Goal: Information Seeking & Learning: Learn about a topic

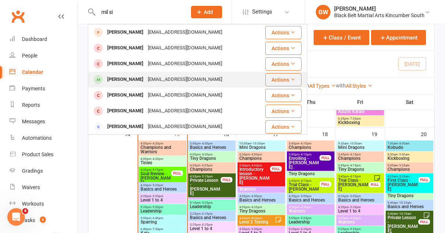
type input "mil si"
click at [133, 78] on div "[PERSON_NAME]" at bounding box center [125, 79] width 41 height 11
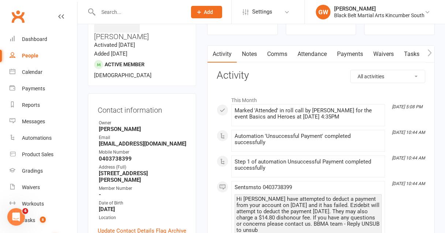
scroll to position [53, 0]
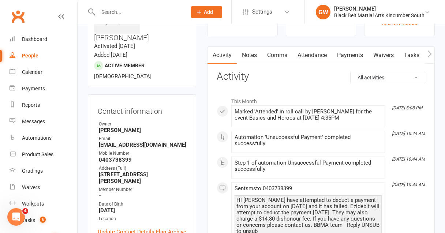
click at [324, 59] on link "Attendance" at bounding box center [312, 55] width 40 height 17
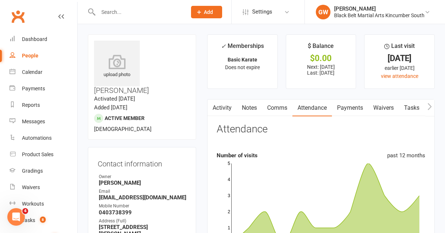
click at [248, 109] on link "Notes" at bounding box center [249, 108] width 25 height 17
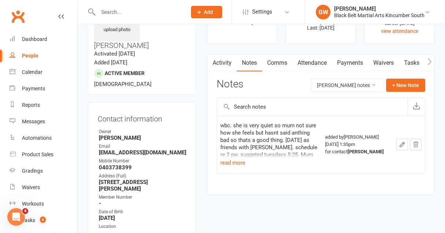
scroll to position [46, 0]
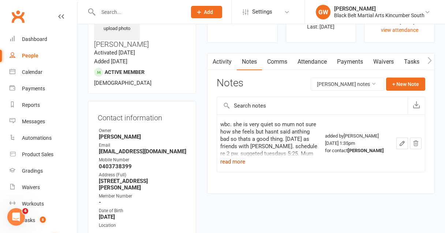
click at [237, 163] on button "read more" at bounding box center [232, 161] width 25 height 9
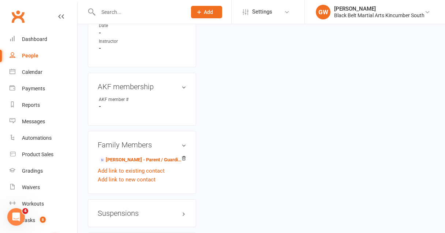
scroll to position [481, 0]
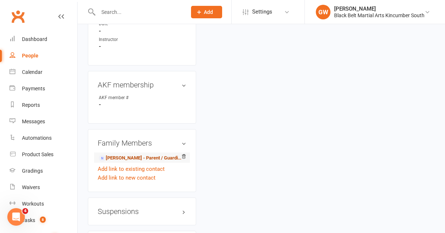
click at [144, 154] on link "[PERSON_NAME] - Parent / Guardian" at bounding box center [141, 158] width 84 height 8
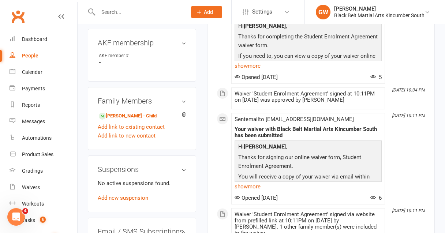
scroll to position [395, 0]
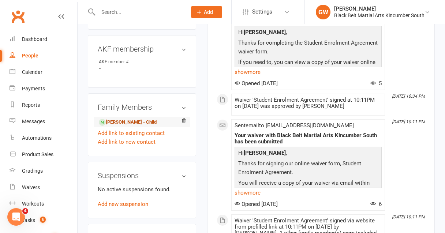
click at [146, 119] on link "[PERSON_NAME] - Child" at bounding box center [128, 123] width 58 height 8
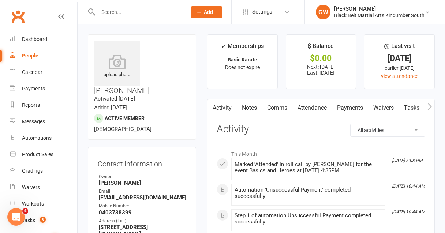
click at [317, 107] on link "Attendance" at bounding box center [312, 108] width 40 height 17
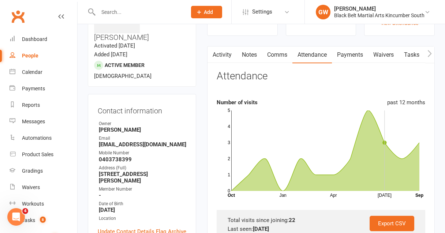
scroll to position [55, 0]
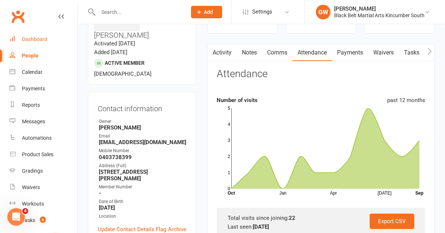
click at [41, 39] on div "Dashboard" at bounding box center [34, 39] width 25 height 6
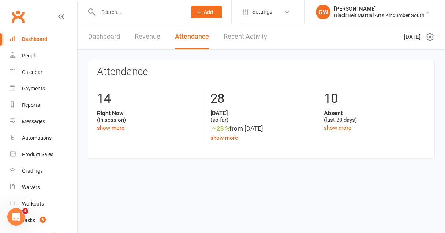
click at [251, 37] on link "Recent Activity" at bounding box center [246, 36] width 44 height 25
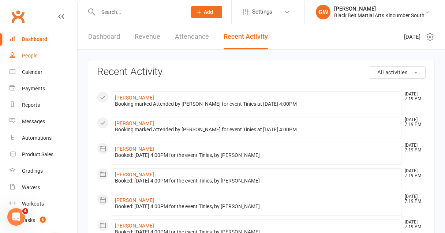
click at [38, 58] on link "People" at bounding box center [44, 56] width 68 height 16
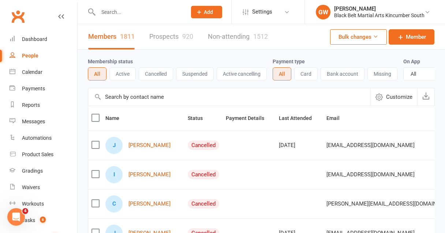
click at [176, 39] on link "Prospects 920" at bounding box center [171, 36] width 44 height 25
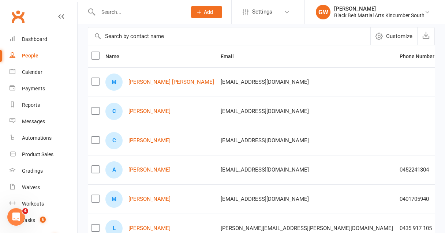
scroll to position [61, 0]
